Goal: Information Seeking & Learning: Understand process/instructions

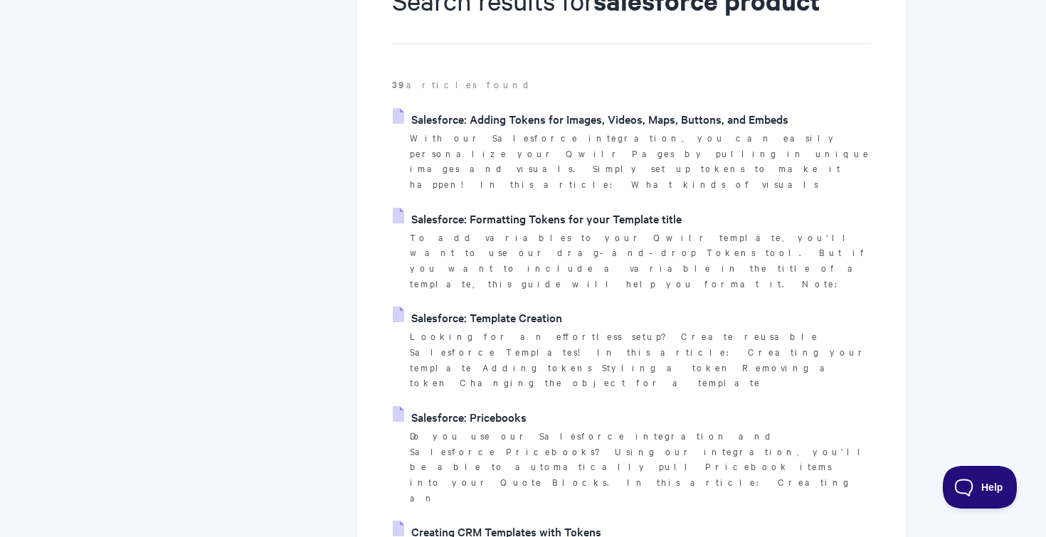
scroll to position [211, 0]
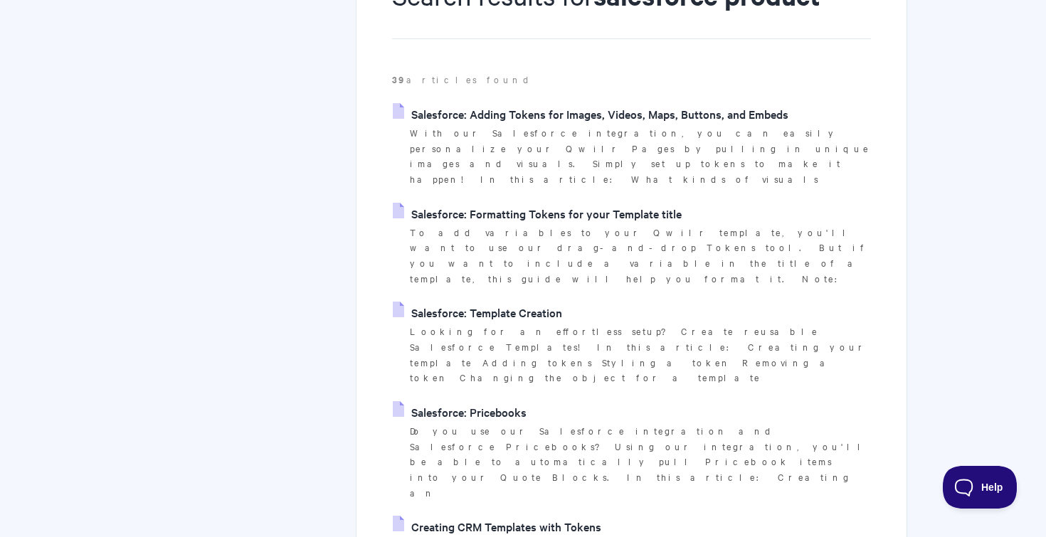
click at [466, 401] on link "Salesforce: Pricebooks" at bounding box center [460, 411] width 134 height 21
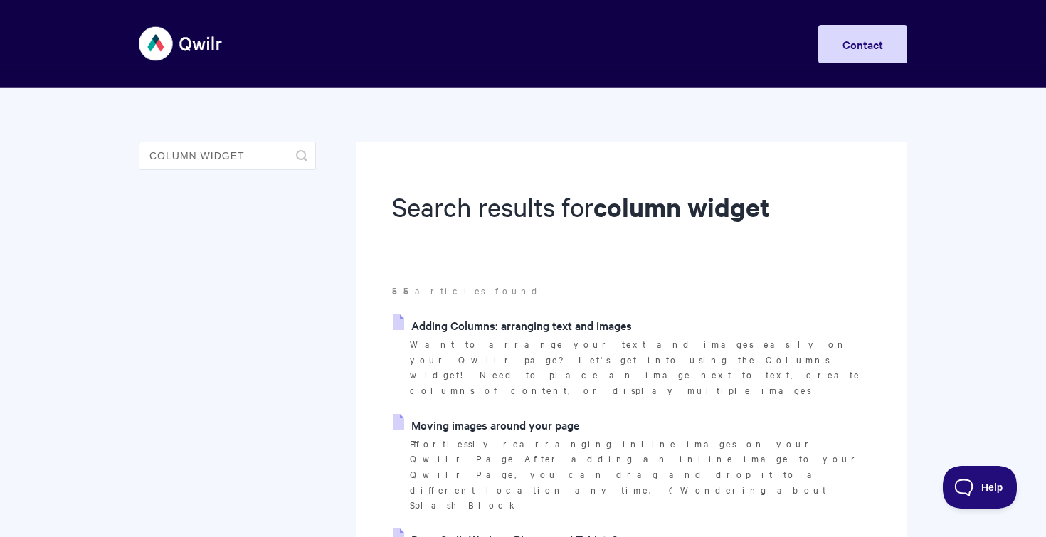
click at [574, 322] on link "Adding Columns: arranging text and images" at bounding box center [512, 324] width 239 height 21
click at [201, 154] on input "column widget" at bounding box center [227, 156] width 177 height 28
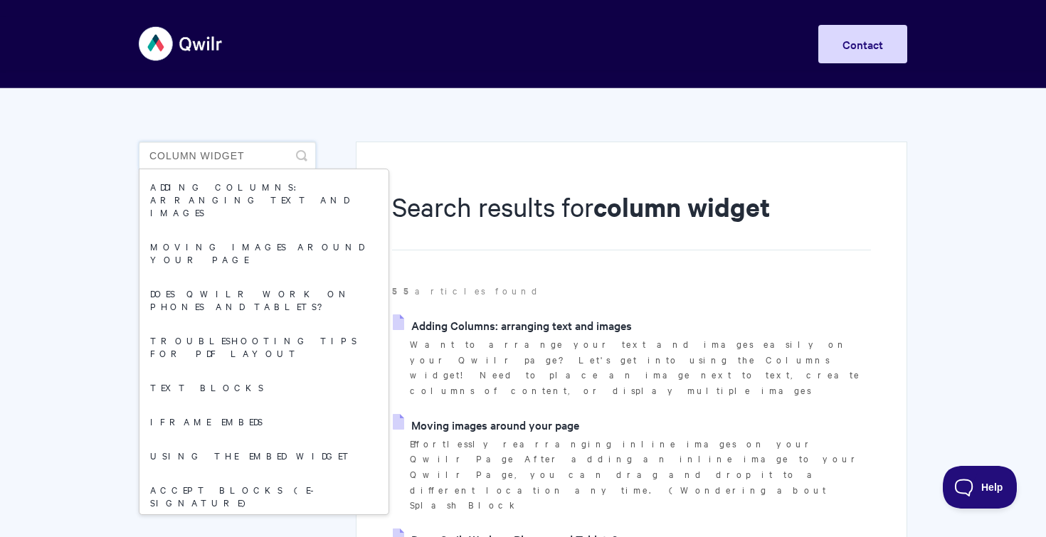
click at [201, 154] on input "column widget" at bounding box center [227, 156] width 177 height 28
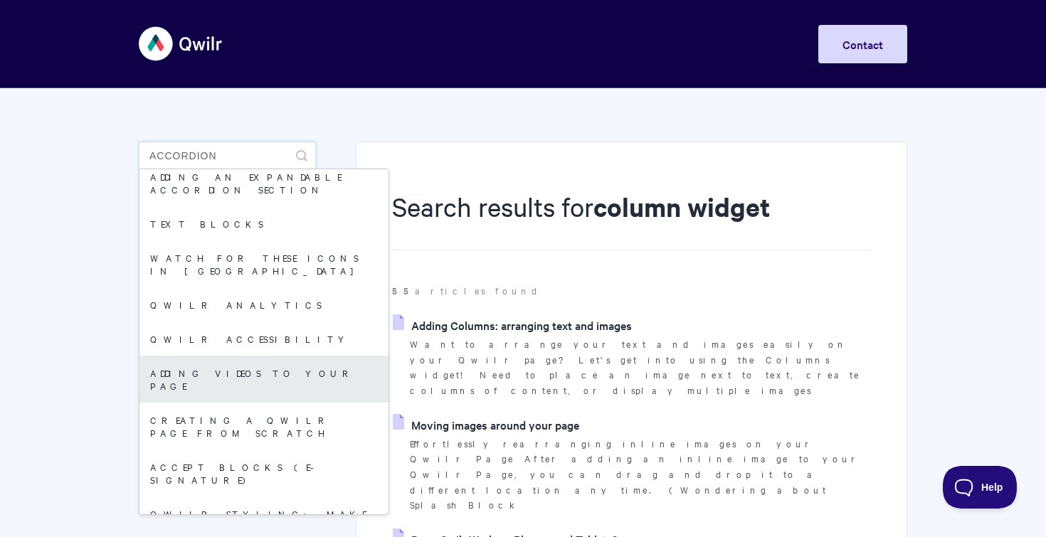
scroll to position [11, 0]
type input "accordion"
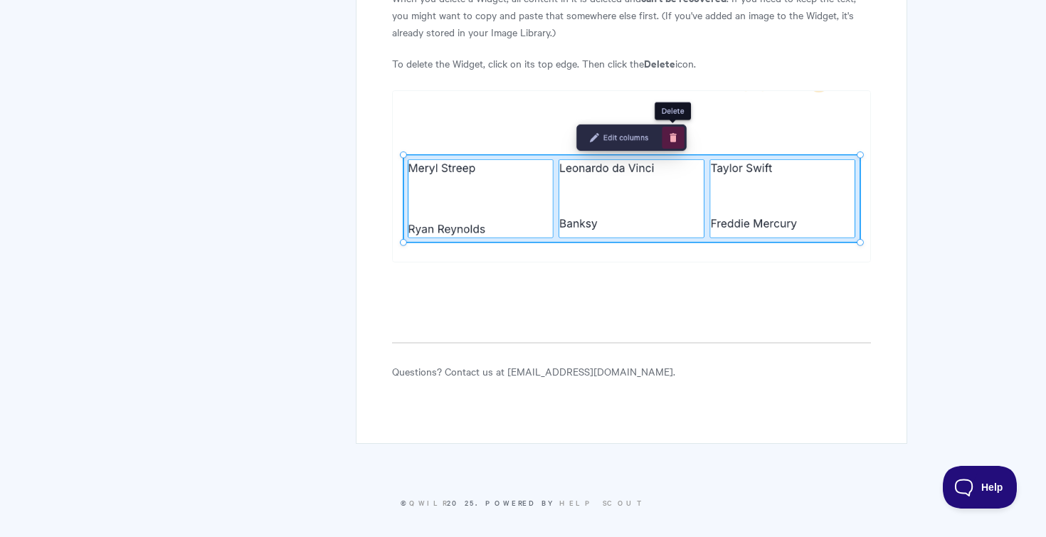
scroll to position [4499, 0]
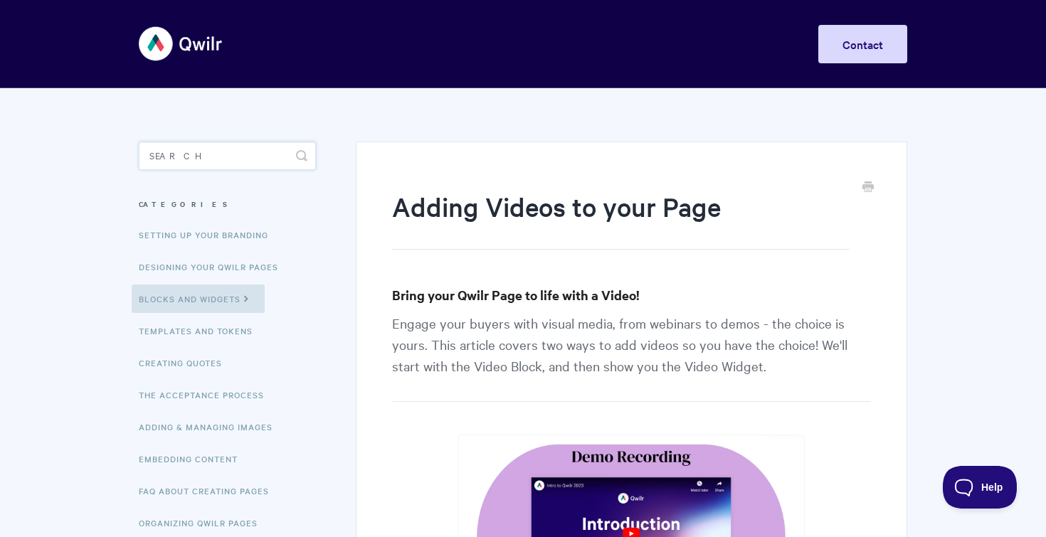
click at [209, 149] on input "Search" at bounding box center [227, 156] width 177 height 28
type input "accordion"
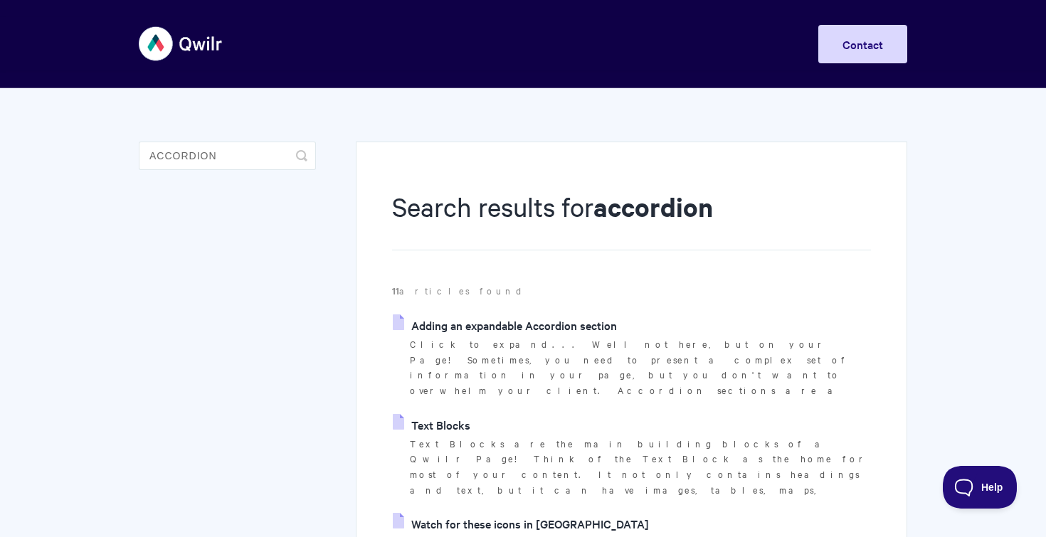
click at [556, 326] on link "Adding an expandable Accordion section" at bounding box center [505, 324] width 224 height 21
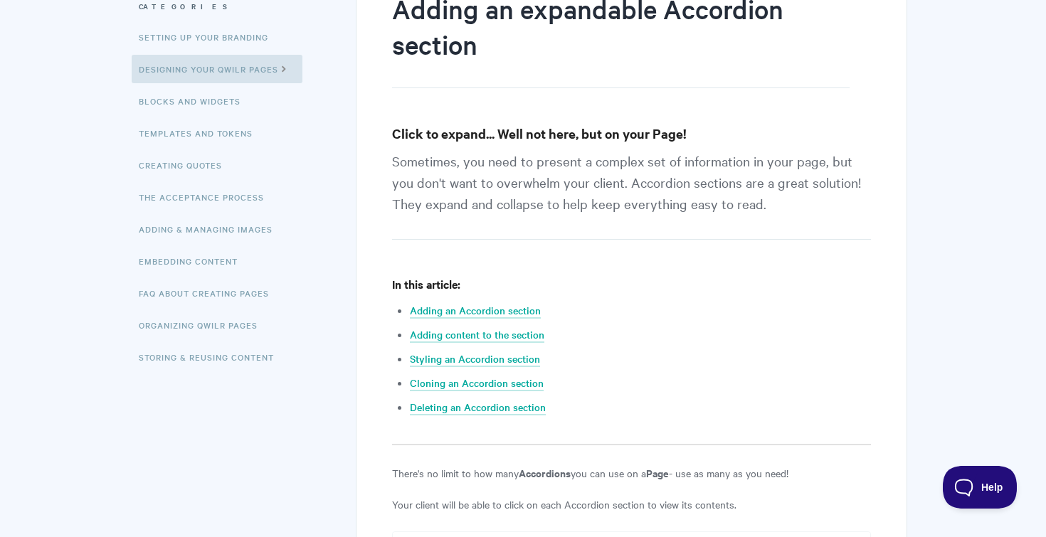
scroll to position [219, 0]
